Goal: Information Seeking & Learning: Find specific fact

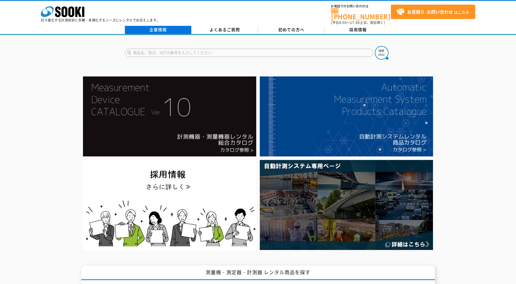
click at [153, 26] on link "企業情報" at bounding box center [158, 30] width 67 height 8
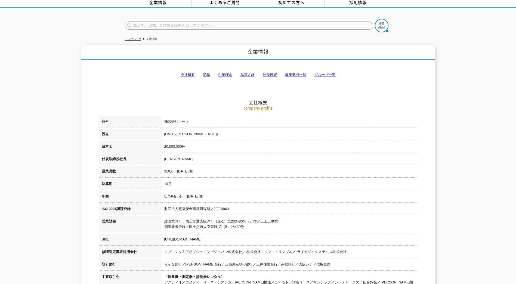
scroll to position [54, 0]
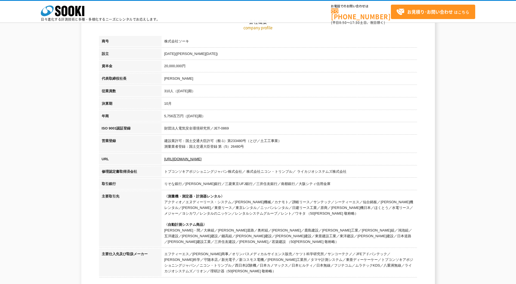
scroll to position [190, 0]
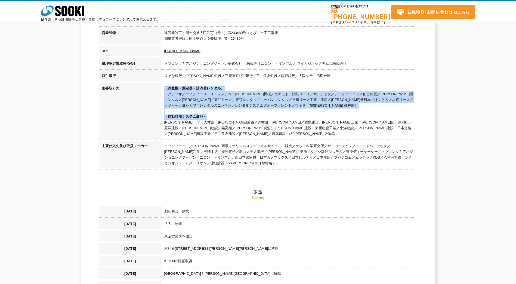
drag, startPoint x: 221, startPoint y: 117, endPoint x: 164, endPoint y: 87, distance: 63.9
click at [164, 87] on td "〈測量機・測定器・計測器レンタル〉 アクティオ／エヌディーリース・システム／[PERSON_NAME]機械／カナモト／讃岐リース／サンテック／シーティーエス／…" at bounding box center [289, 112] width 256 height 58
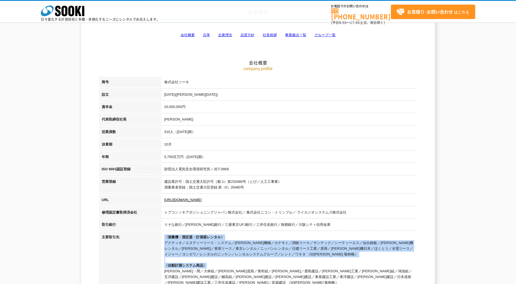
scroll to position [0, 0]
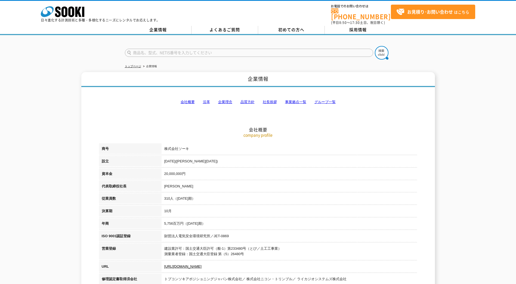
drag, startPoint x: 163, startPoint y: 220, endPoint x: 216, endPoint y: 226, distance: 53.3
click at [216, 226] on td "5,756百万円（[DATE]期）" at bounding box center [289, 224] width 256 height 13
drag, startPoint x: 216, startPoint y: 226, endPoint x: 286, endPoint y: 198, distance: 75.5
click at [286, 198] on td "310人（[DATE]期）" at bounding box center [289, 199] width 256 height 13
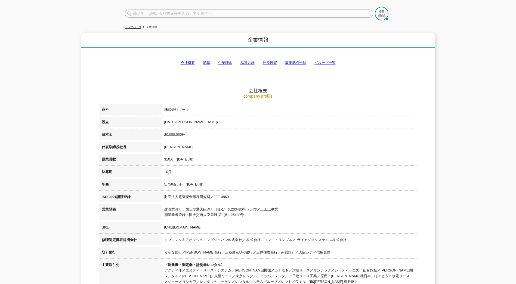
scroll to position [54, 0]
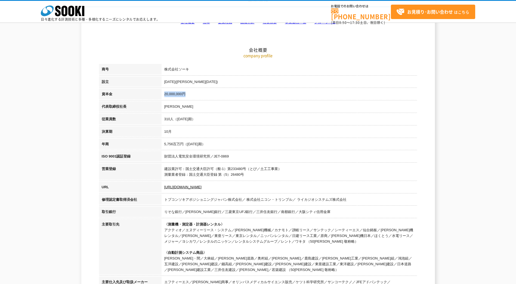
drag, startPoint x: 197, startPoint y: 95, endPoint x: 159, endPoint y: 92, distance: 38.2
click at [159, 92] on tr "資本金 20,000,000円" at bounding box center [258, 95] width 318 height 13
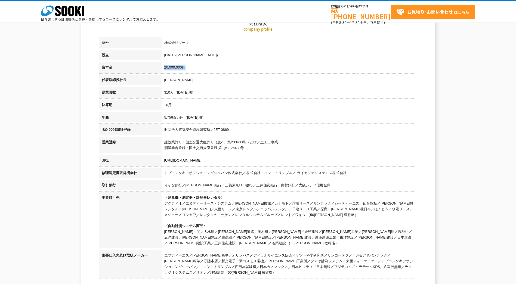
scroll to position [82, 0]
drag, startPoint x: 225, startPoint y: 195, endPoint x: 143, endPoint y: 206, distance: 82.4
click at [143, 206] on tr "主要取引先 〈測量機・測定器・計測器レンタル〉 アクティオ／エヌディーリース・システム／奥村機械／カナモト／讃岐リース／サンテック／シーティーエス／仙台銘板／…" at bounding box center [258, 221] width 318 height 58
drag, startPoint x: 143, startPoint y: 206, endPoint x: 169, endPoint y: 215, distance: 27.8
click at [169, 215] on td "〈測量機・測定器・計測器レンタル〉 アクティオ／エヌディーリース・システム／奥村機械／カナモト／讃岐リース／サンテック／シーティーエス／仙台銘板／太陽建機レン…" at bounding box center [289, 221] width 256 height 58
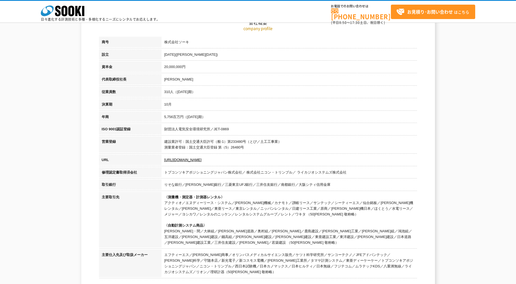
click at [207, 223] on td "〈測量機・測定器・計測器レンタル〉 アクティオ／エヌディーリース・システム／奥村機械／カナモト／讃岐リース／サンテック／シーティーエス／仙台銘板／太陽建機レン…" at bounding box center [289, 221] width 256 height 58
